Goal: Information Seeking & Learning: Learn about a topic

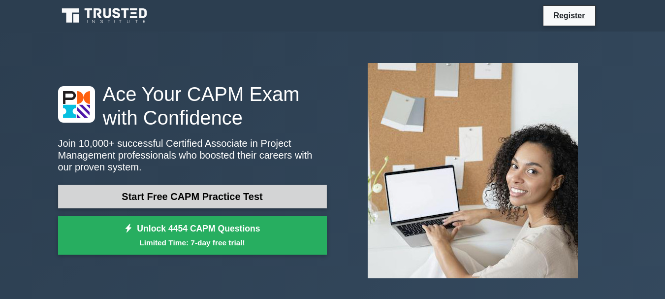
click at [223, 197] on link "Start Free CAPM Practice Test" at bounding box center [192, 197] width 269 height 24
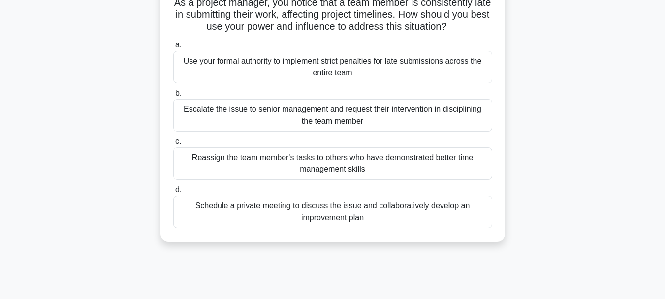
scroll to position [79, 0]
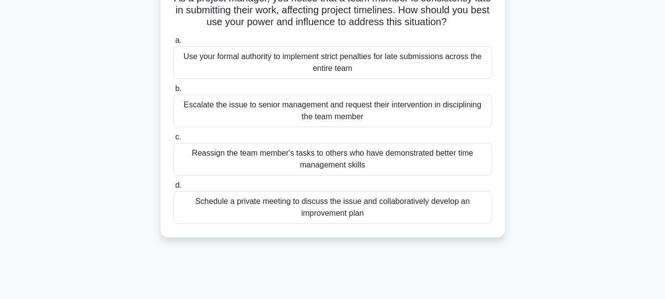
click at [259, 202] on div "Schedule a private meeting to discuss the issue and collaboratively develop an …" at bounding box center [332, 207] width 319 height 32
click at [173, 189] on input "d. Schedule a private meeting to discuss the issue and collaboratively develop …" at bounding box center [173, 185] width 0 height 6
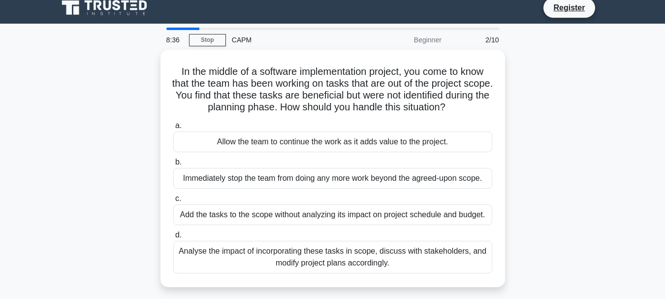
scroll to position [0, 0]
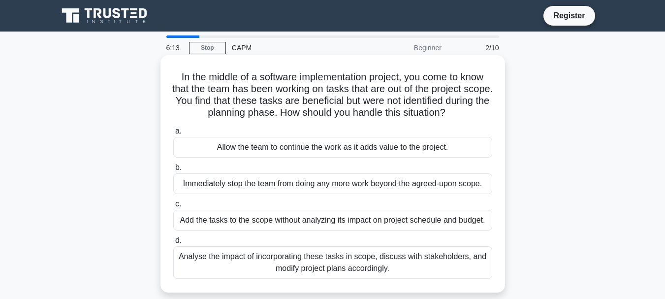
click at [336, 267] on div "Analyse the impact of incorporating these tasks in scope, discuss with stakehol…" at bounding box center [332, 262] width 319 height 32
click at [173, 244] on input "d. Analyse the impact of incorporating these tasks in scope, discuss with stake…" at bounding box center [173, 240] width 0 height 6
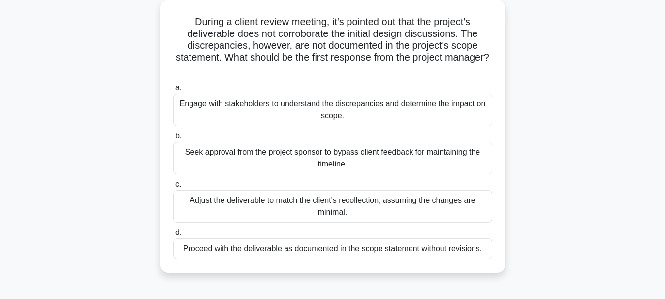
scroll to position [59, 0]
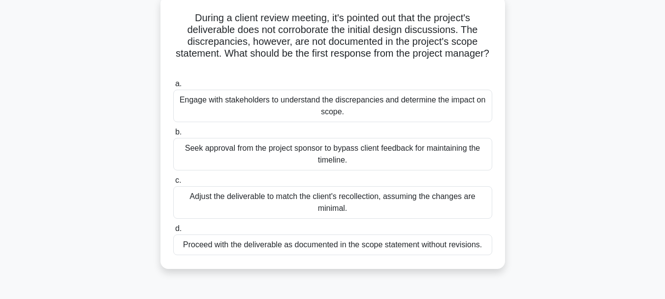
click at [298, 199] on div "Adjust the deliverable to match the client's recollection, assuming the changes…" at bounding box center [332, 202] width 319 height 32
click at [173, 184] on input "c. Adjust the deliverable to match the client's recollection, assuming the chan…" at bounding box center [173, 180] width 0 height 6
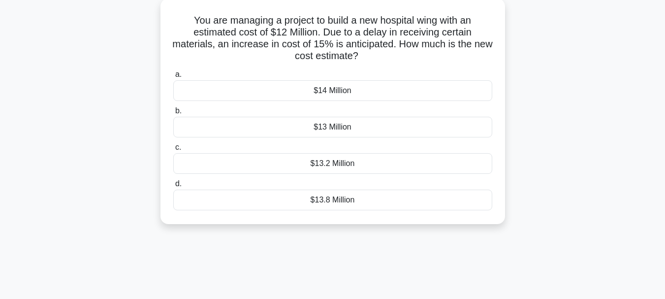
scroll to position [0, 0]
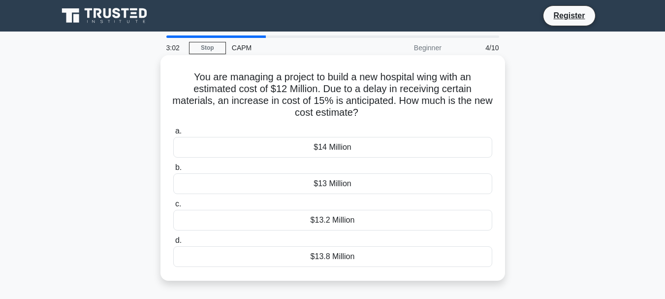
drag, startPoint x: 320, startPoint y: 189, endPoint x: 324, endPoint y: 171, distance: 18.2
click at [324, 171] on label "b. $13 Million" at bounding box center [332, 177] width 319 height 32
click at [429, 179] on div "$13 Million" at bounding box center [332, 183] width 319 height 21
click at [173, 171] on input "b. $13 Million" at bounding box center [173, 167] width 0 height 6
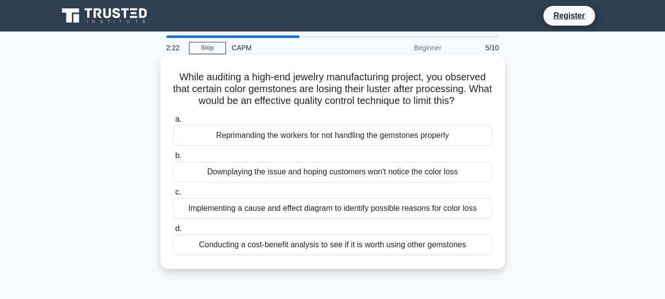
click at [346, 253] on div "Conducting a cost-benefit analysis to see if it is worth using other gemstones" at bounding box center [332, 244] width 319 height 21
click at [173, 232] on input "d. Conducting a cost-benefit analysis to see if it is worth using other gemston…" at bounding box center [173, 228] width 0 height 6
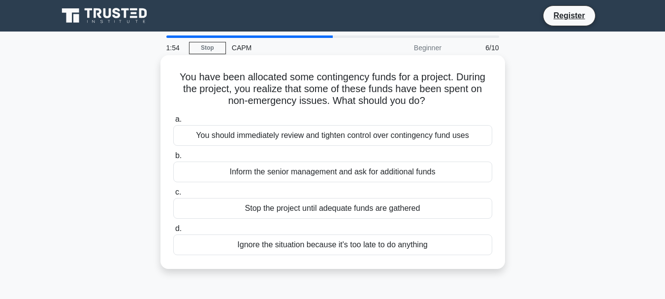
click at [323, 170] on div "Inform the senior management and ask for additional funds" at bounding box center [332, 171] width 319 height 21
click at [173, 159] on input "b. Inform the senior management and ask for additional funds" at bounding box center [173, 156] width 0 height 6
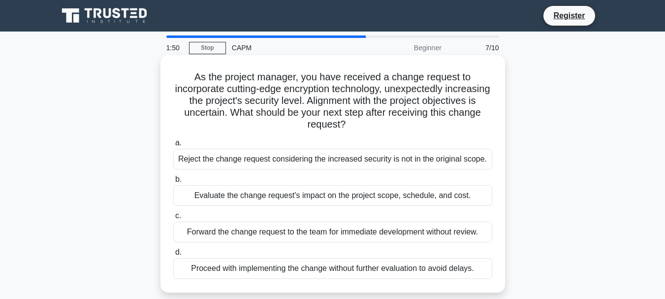
click at [322, 159] on div "Reject the change request considering the increased security is not in the orig…" at bounding box center [332, 159] width 319 height 21
click at [173, 146] on input "a. Reject the change request considering the increased security is not in the o…" at bounding box center [173, 143] width 0 height 6
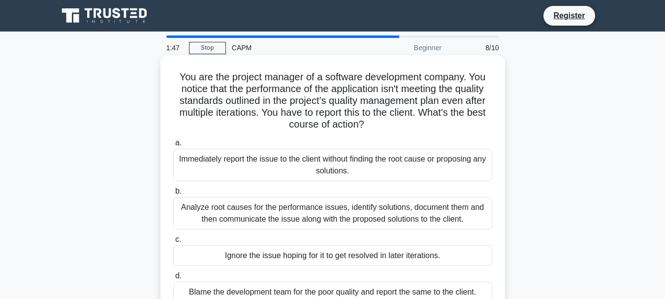
click at [322, 170] on div "Immediately report the issue to the client without finding the root cause or pr…" at bounding box center [332, 165] width 319 height 32
click at [173, 146] on input "a. Immediately report the issue to the client without finding the root cause or…" at bounding box center [173, 143] width 0 height 6
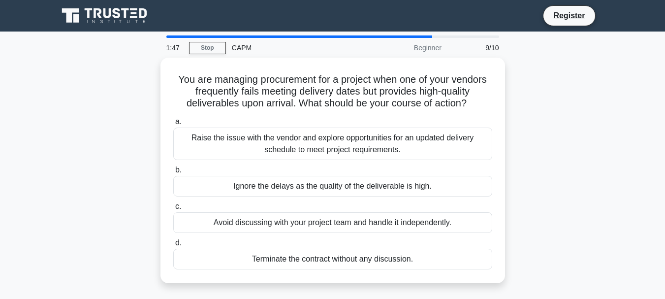
click at [322, 170] on label "b. Ignore the delays as the quality of the deliverable is high." at bounding box center [332, 180] width 319 height 32
click at [173, 170] on input "b. Ignore the delays as the quality of the deliverable is high." at bounding box center [173, 170] width 0 height 6
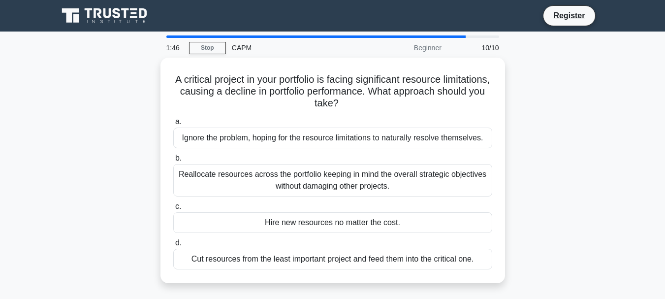
click at [322, 170] on div "Reallocate resources across the portfolio keeping in mind the overall strategic…" at bounding box center [332, 180] width 319 height 32
click at [173, 161] on input "b. Reallocate resources across the portfolio keeping in mind the overall strate…" at bounding box center [173, 158] width 0 height 6
